Goal: Transaction & Acquisition: Purchase product/service

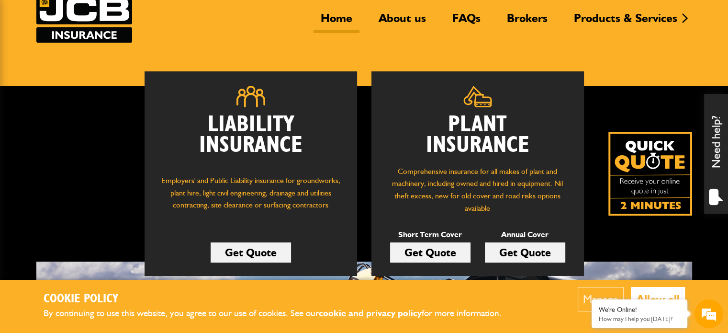
scroll to position [96, 0]
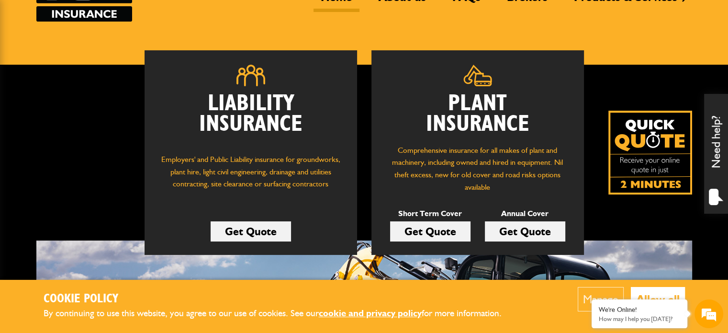
click at [422, 232] on link "Get Quote" at bounding box center [430, 231] width 80 height 20
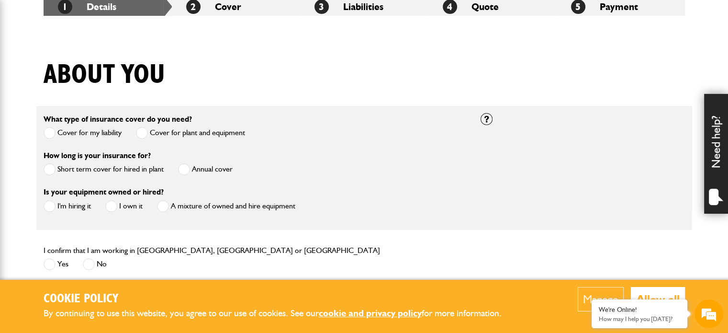
click at [181, 168] on span at bounding box center [184, 169] width 12 height 12
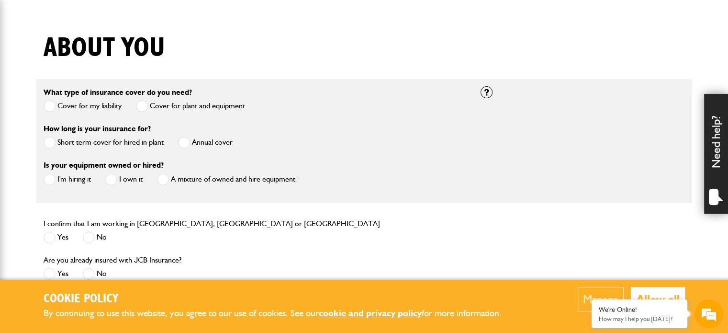
scroll to position [239, 0]
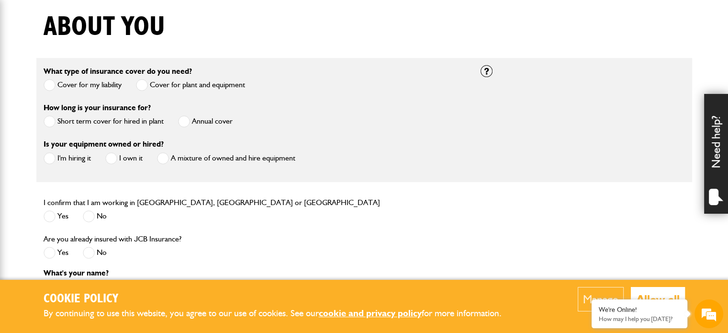
click at [49, 161] on span at bounding box center [50, 158] width 12 height 12
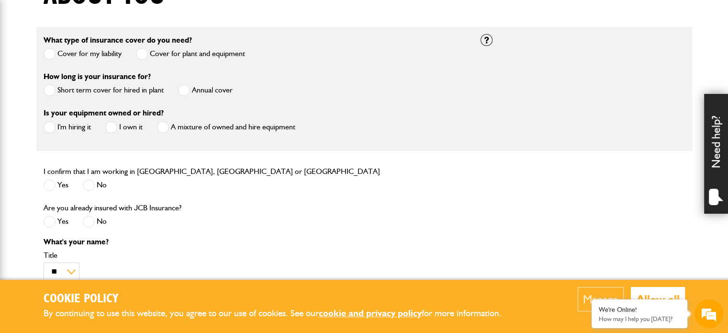
scroll to position [287, 0]
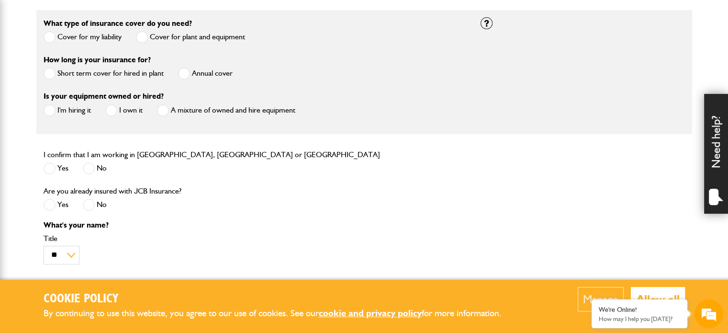
click at [50, 169] on span at bounding box center [50, 168] width 12 height 12
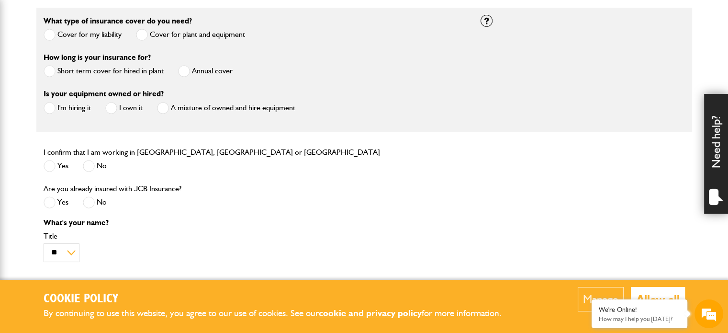
scroll to position [335, 0]
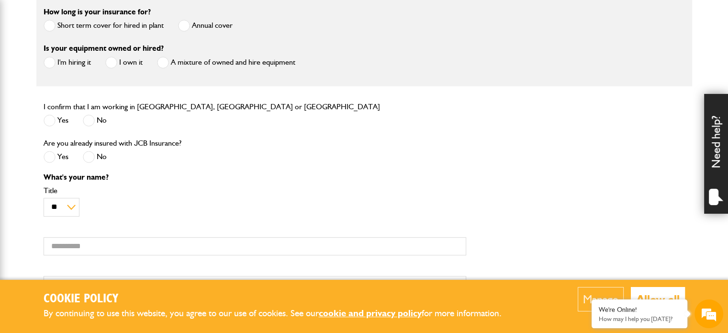
click at [90, 158] on span at bounding box center [89, 157] width 12 height 12
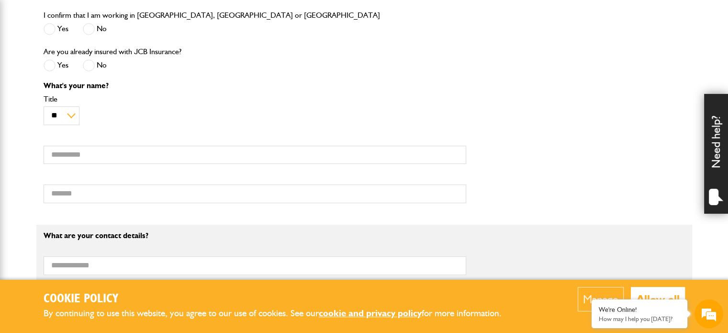
scroll to position [431, 0]
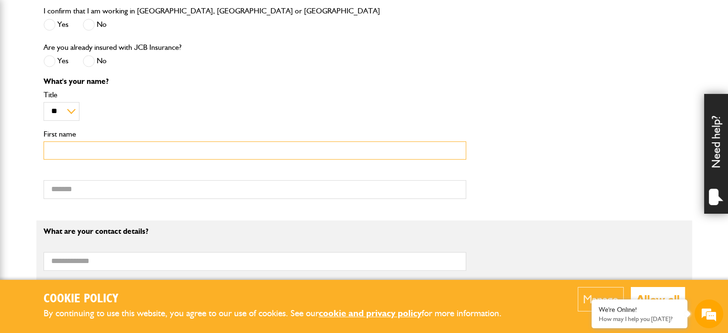
click at [68, 155] on input "First name" at bounding box center [255, 150] width 423 height 19
type input "*****"
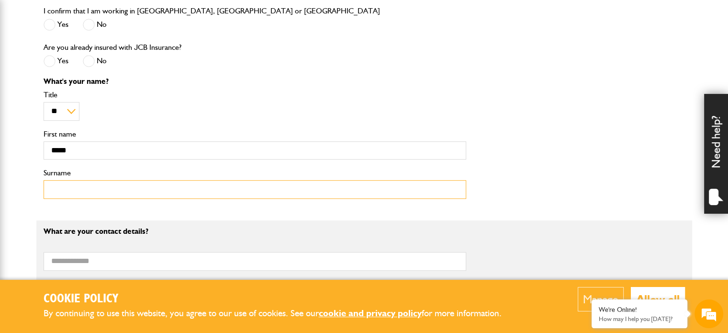
click at [71, 189] on input "Surname" at bounding box center [255, 189] width 423 height 19
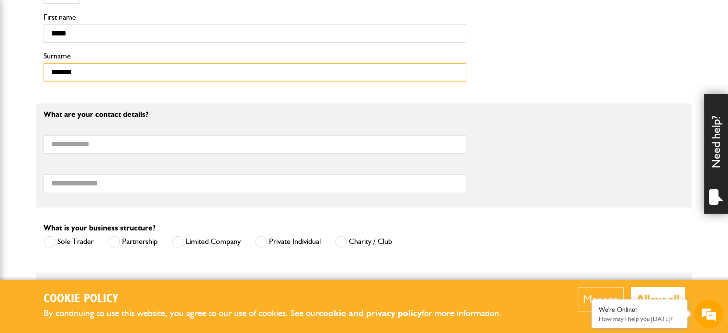
scroll to position [575, 0]
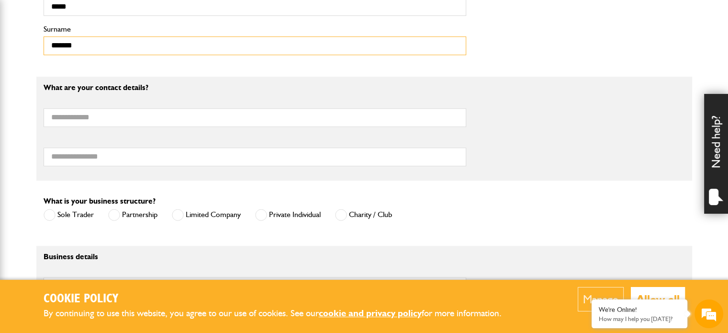
type input "*******"
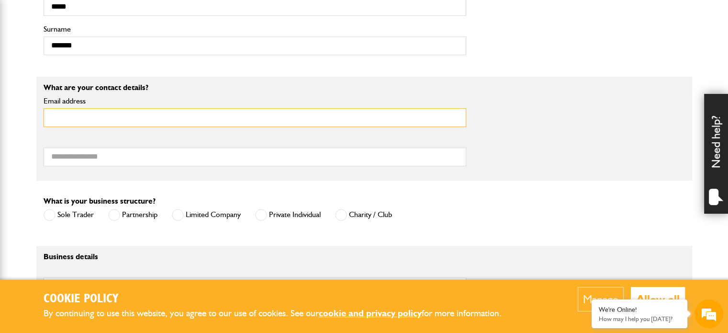
click at [68, 120] on input "Email address" at bounding box center [255, 117] width 423 height 19
type input "**********"
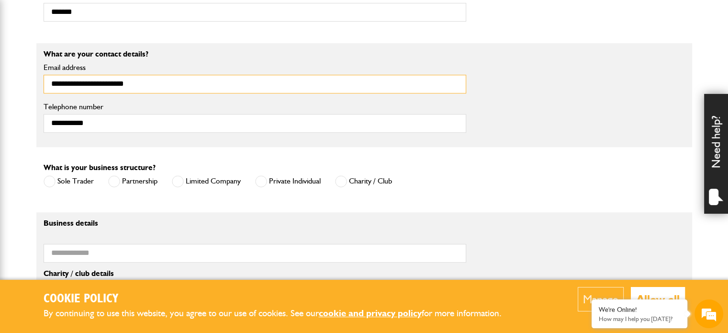
scroll to position [622, 0]
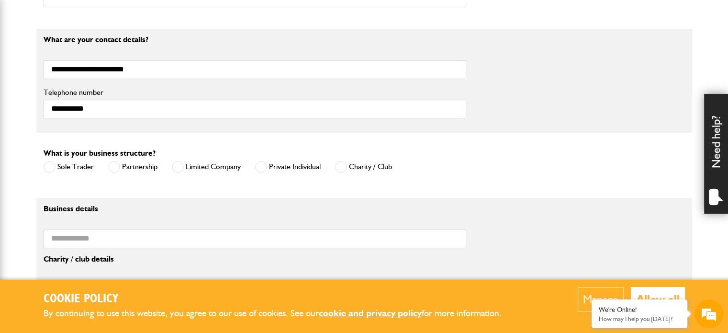
click at [50, 165] on span at bounding box center [50, 167] width 12 height 12
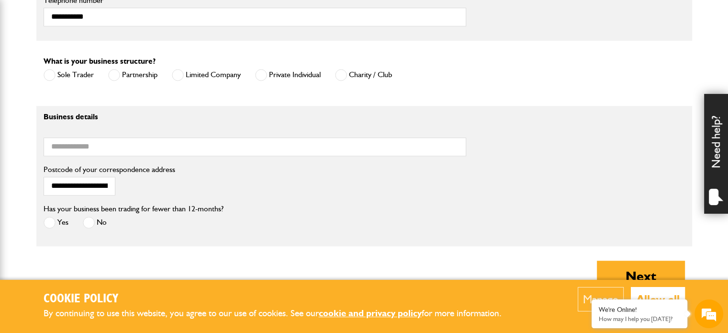
scroll to position [718, 0]
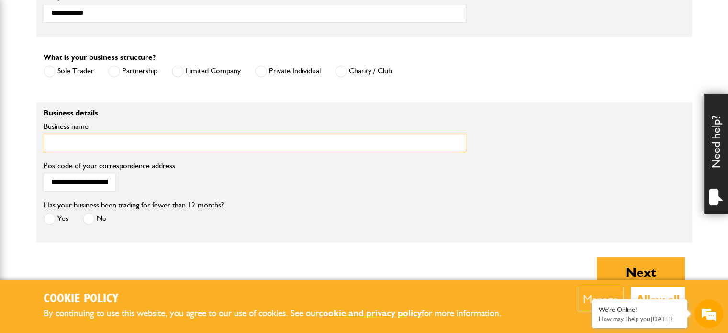
click at [83, 142] on input "Business name" at bounding box center [255, 143] width 423 height 19
type input "**********"
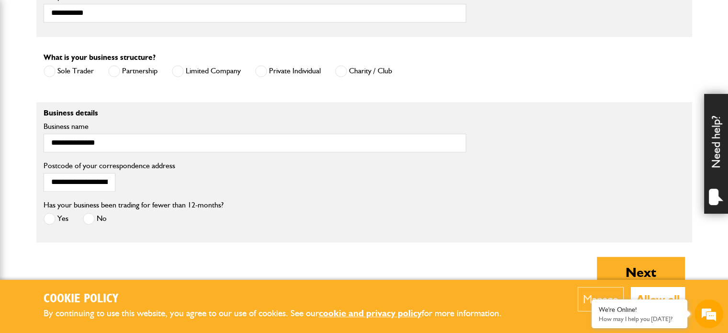
click at [87, 219] on span at bounding box center [89, 219] width 12 height 12
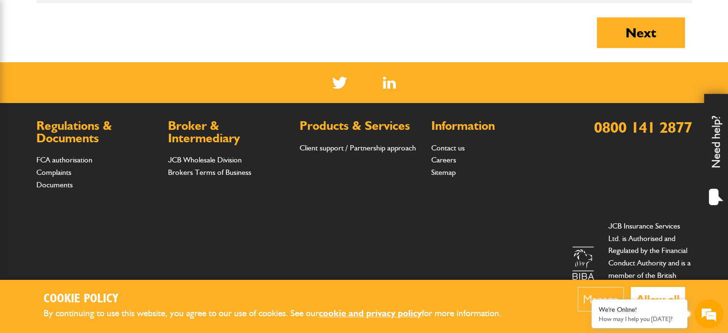
scroll to position [862, 0]
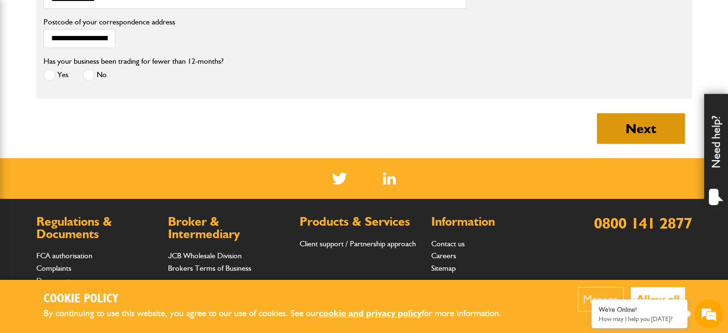
click at [642, 133] on button "Next" at bounding box center [641, 128] width 88 height 31
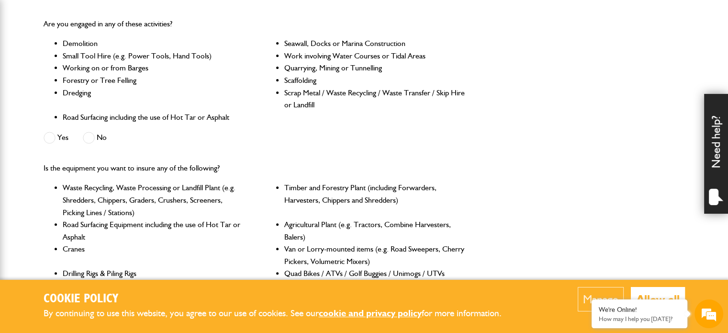
click at [52, 141] on span at bounding box center [50, 138] width 12 height 12
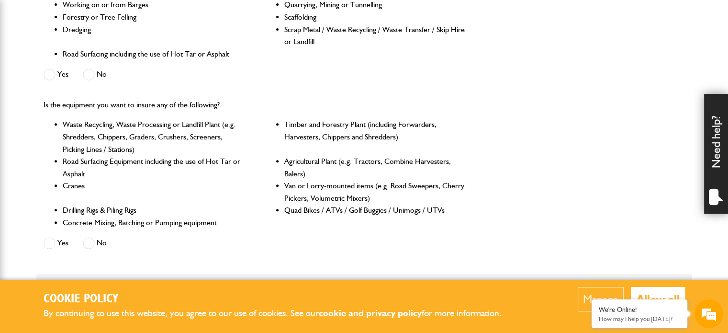
scroll to position [383, 0]
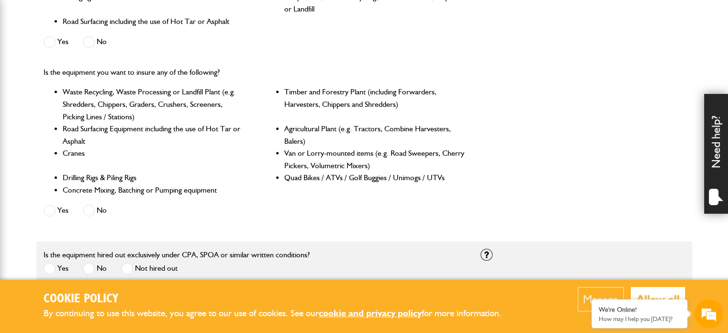
click at [90, 209] on span at bounding box center [89, 210] width 12 height 12
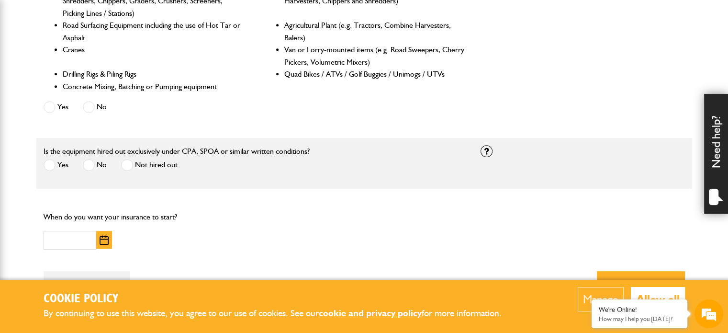
scroll to position [527, 0]
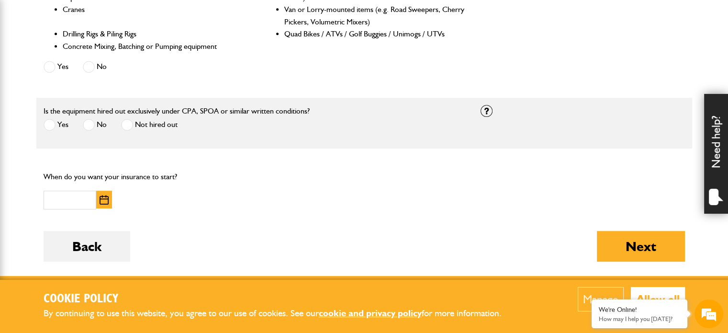
click at [50, 124] on span at bounding box center [50, 125] width 12 height 12
click at [101, 201] on img "button" at bounding box center [104, 200] width 9 height 10
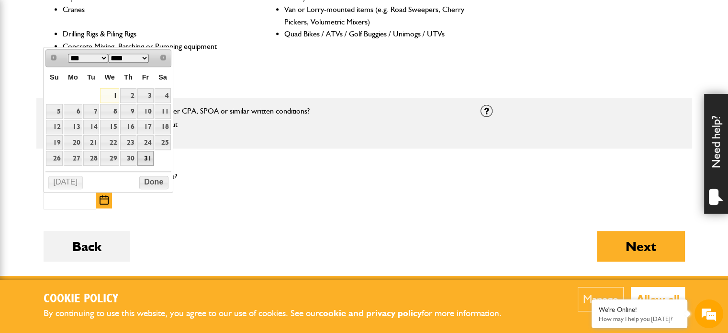
click at [147, 157] on link "31" at bounding box center [145, 158] width 16 height 15
type input "**********"
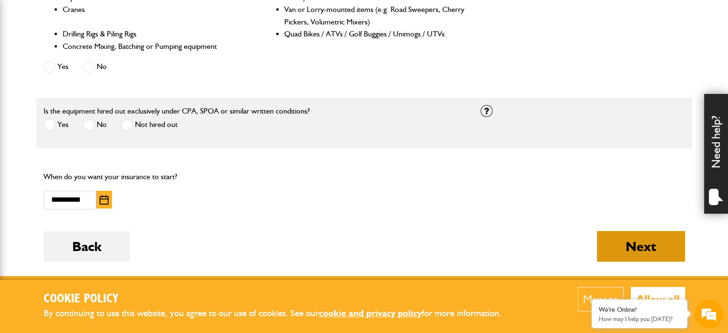
click at [619, 246] on button "Next" at bounding box center [641, 246] width 88 height 31
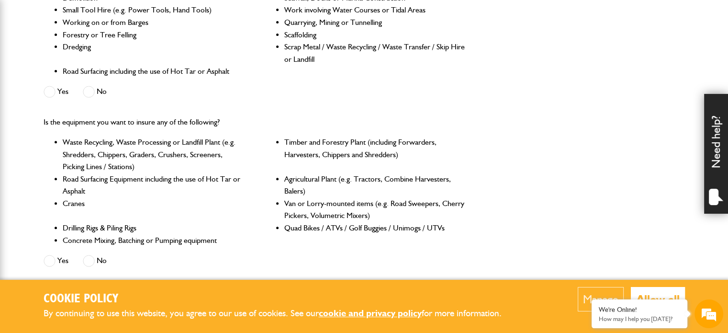
scroll to position [383, 0]
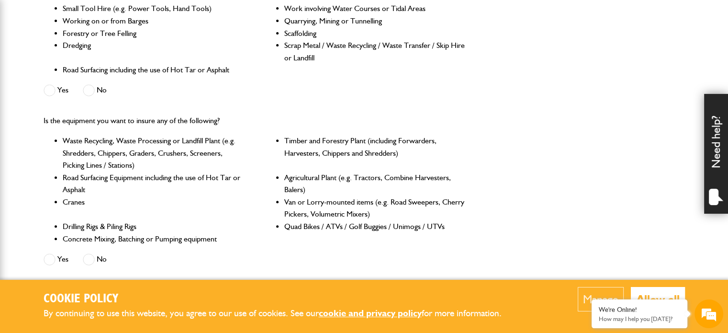
drag, startPoint x: 655, startPoint y: 294, endPoint x: 643, endPoint y: 289, distance: 12.4
click at [654, 294] on button "Allow all" at bounding box center [658, 299] width 54 height 24
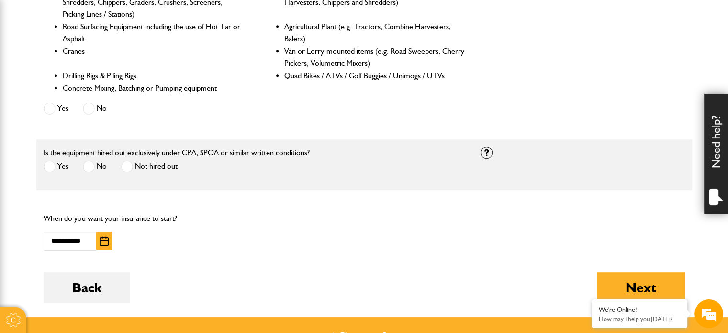
scroll to position [575, 0]
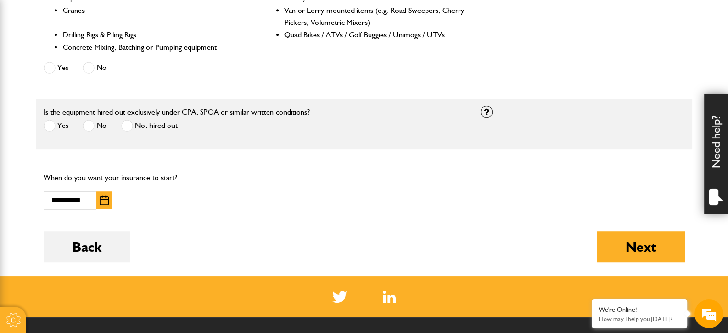
click at [127, 127] on span at bounding box center [127, 126] width 12 height 12
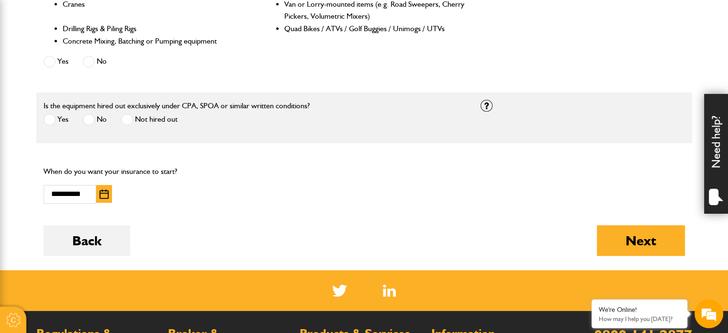
scroll to position [622, 0]
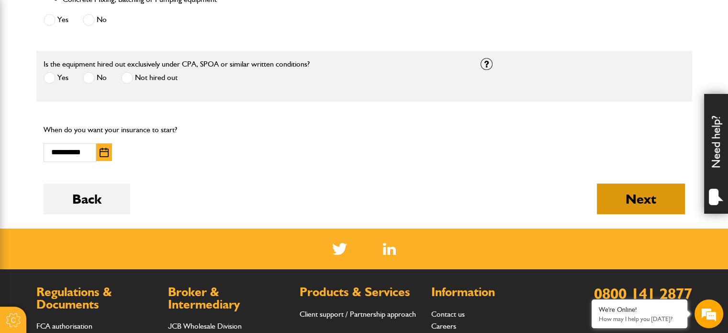
click at [614, 209] on button "Next" at bounding box center [641, 198] width 88 height 31
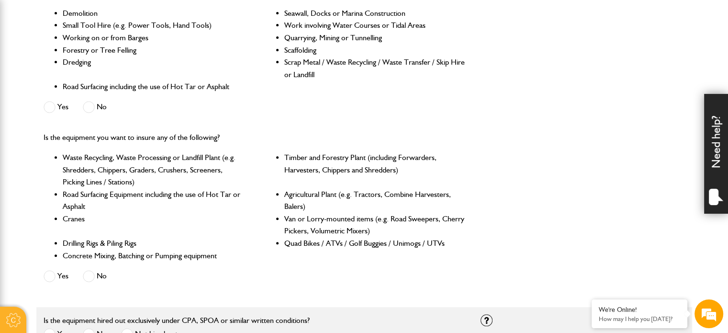
scroll to position [383, 0]
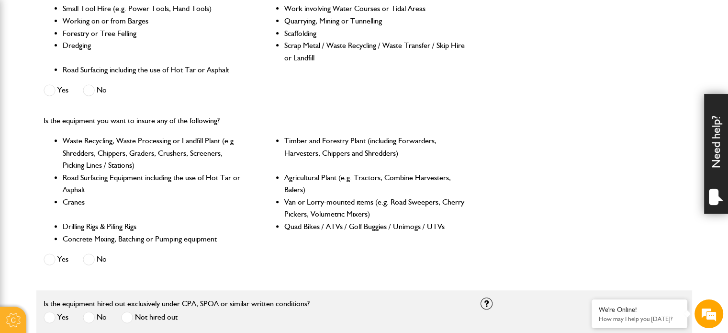
click at [49, 257] on span at bounding box center [50, 259] width 12 height 12
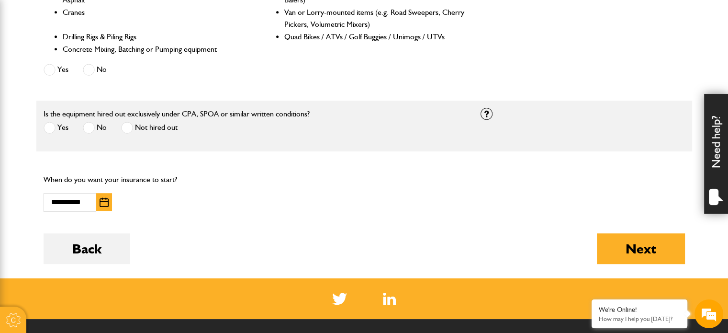
scroll to position [575, 0]
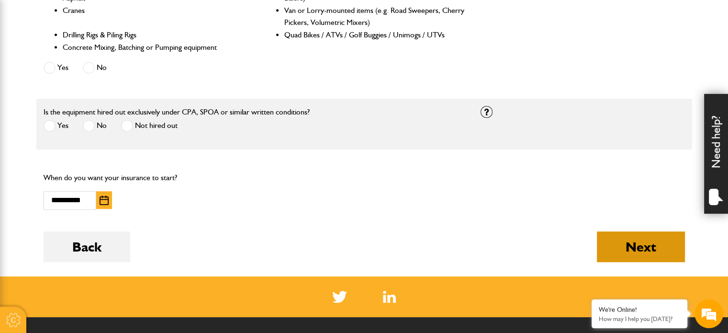
click at [657, 241] on button "Next" at bounding box center [641, 246] width 88 height 31
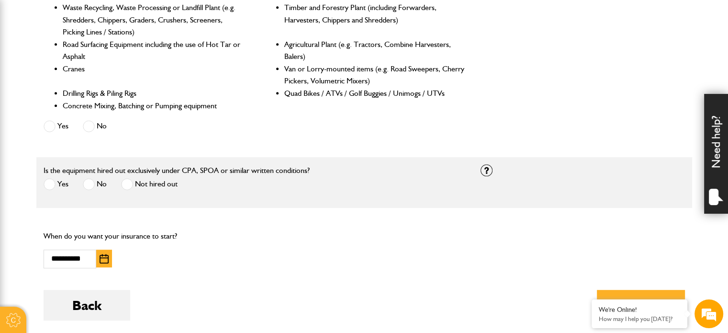
scroll to position [527, 0]
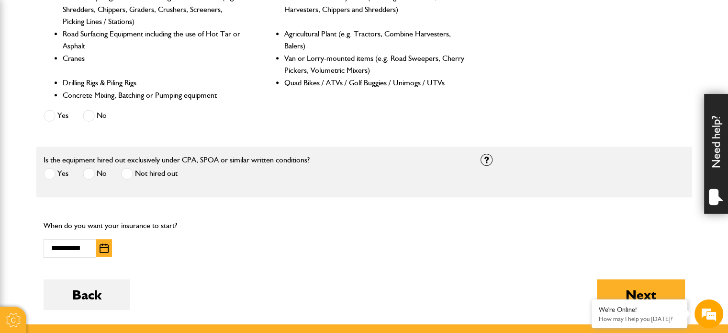
click at [53, 174] on span at bounding box center [50, 174] width 12 height 12
click at [629, 291] on button "Next" at bounding box center [641, 294] width 88 height 31
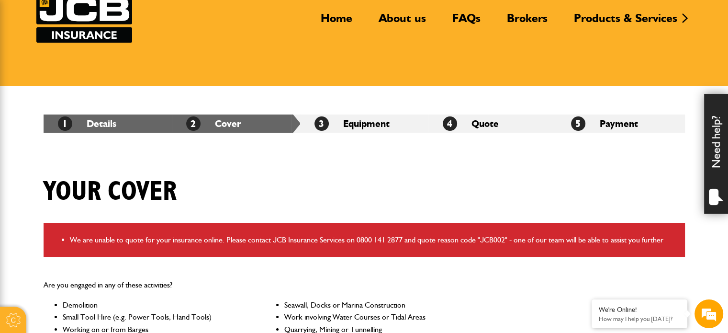
scroll to position [96, 0]
